Goal: Task Accomplishment & Management: Manage account settings

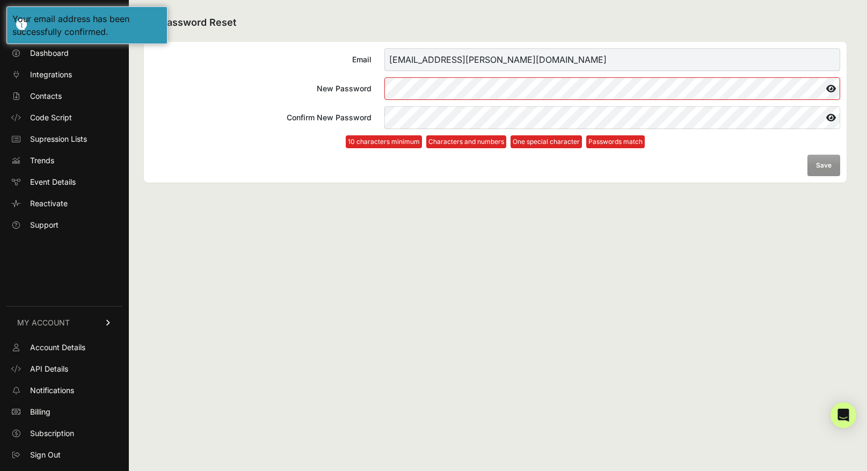
click at [280, 150] on form "Email conor.beck@townhallmedia.com New Password Confirm New Password 10 charact…" at bounding box center [495, 112] width 690 height 128
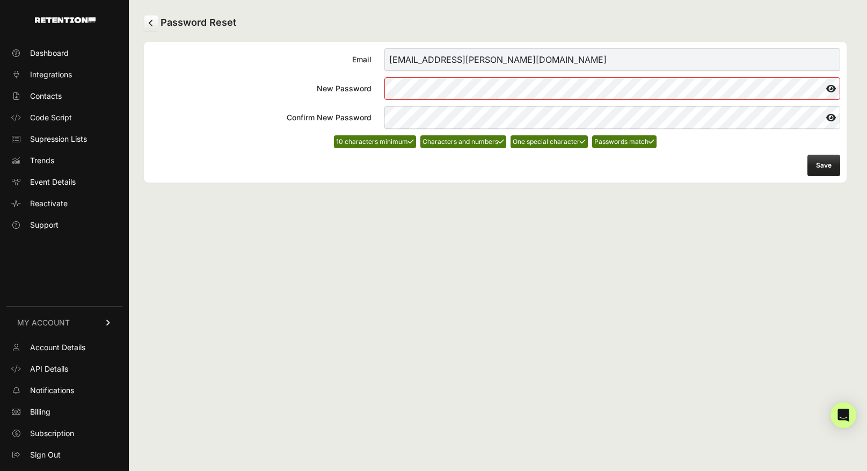
click at [619, 281] on div "Password Reset Email conor.beck@townhallmedia.com New Password Confirm New Pass…" at bounding box center [495, 235] width 733 height 471
click at [825, 157] on button "Save" at bounding box center [824, 165] width 33 height 21
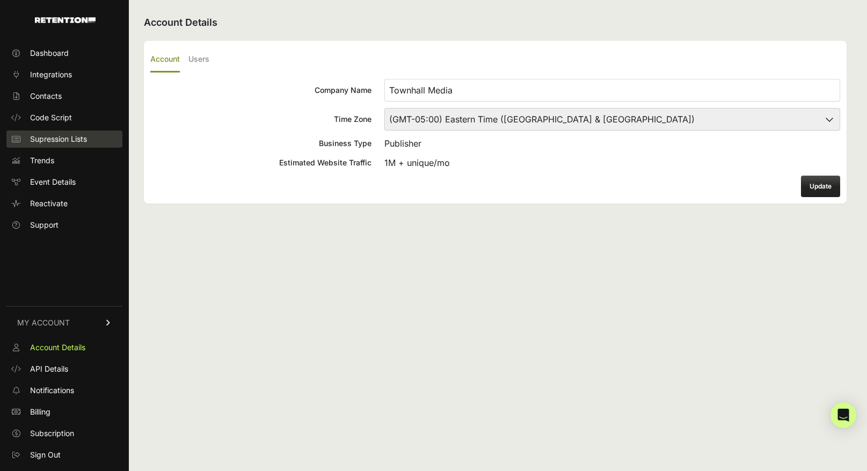
click at [74, 141] on span "Supression Lists" at bounding box center [58, 139] width 57 height 11
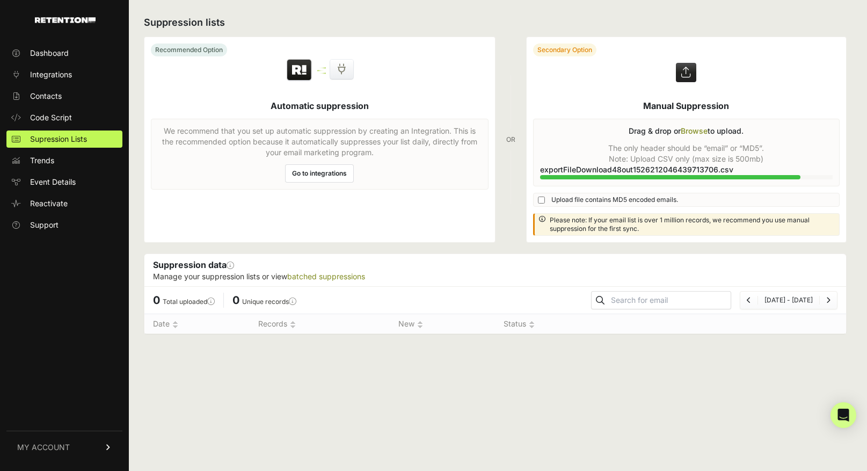
click at [543, 198] on input "Upload file contains MD5 encoded emails." at bounding box center [541, 200] width 7 height 7
checkbox input "true"
